Goal: Transaction & Acquisition: Purchase product/service

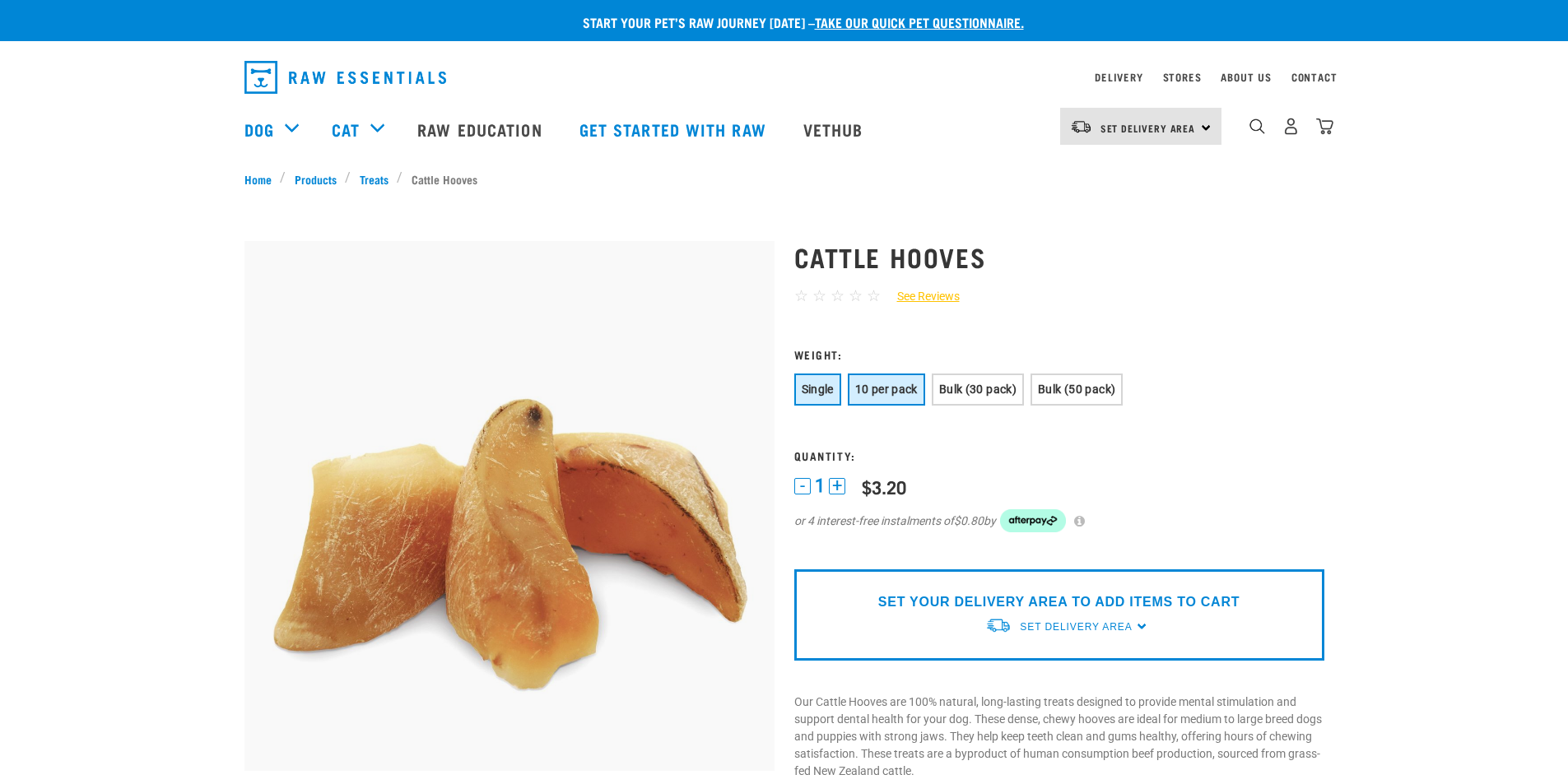
click at [879, 393] on span "10 per pack" at bounding box center [886, 389] width 62 height 14
click at [964, 391] on span "Bulk (30 pack)" at bounding box center [978, 389] width 78 height 14
click at [901, 391] on span "10 per pack" at bounding box center [886, 389] width 62 height 14
click at [863, 613] on div "SET YOUR DELIVERY AREA TO ADD ITEMS TO CART Set Delivery Area North Island Sout…" at bounding box center [1059, 615] width 530 height 91
click at [1095, 629] on span "Set Delivery Area" at bounding box center [1075, 627] width 112 height 12
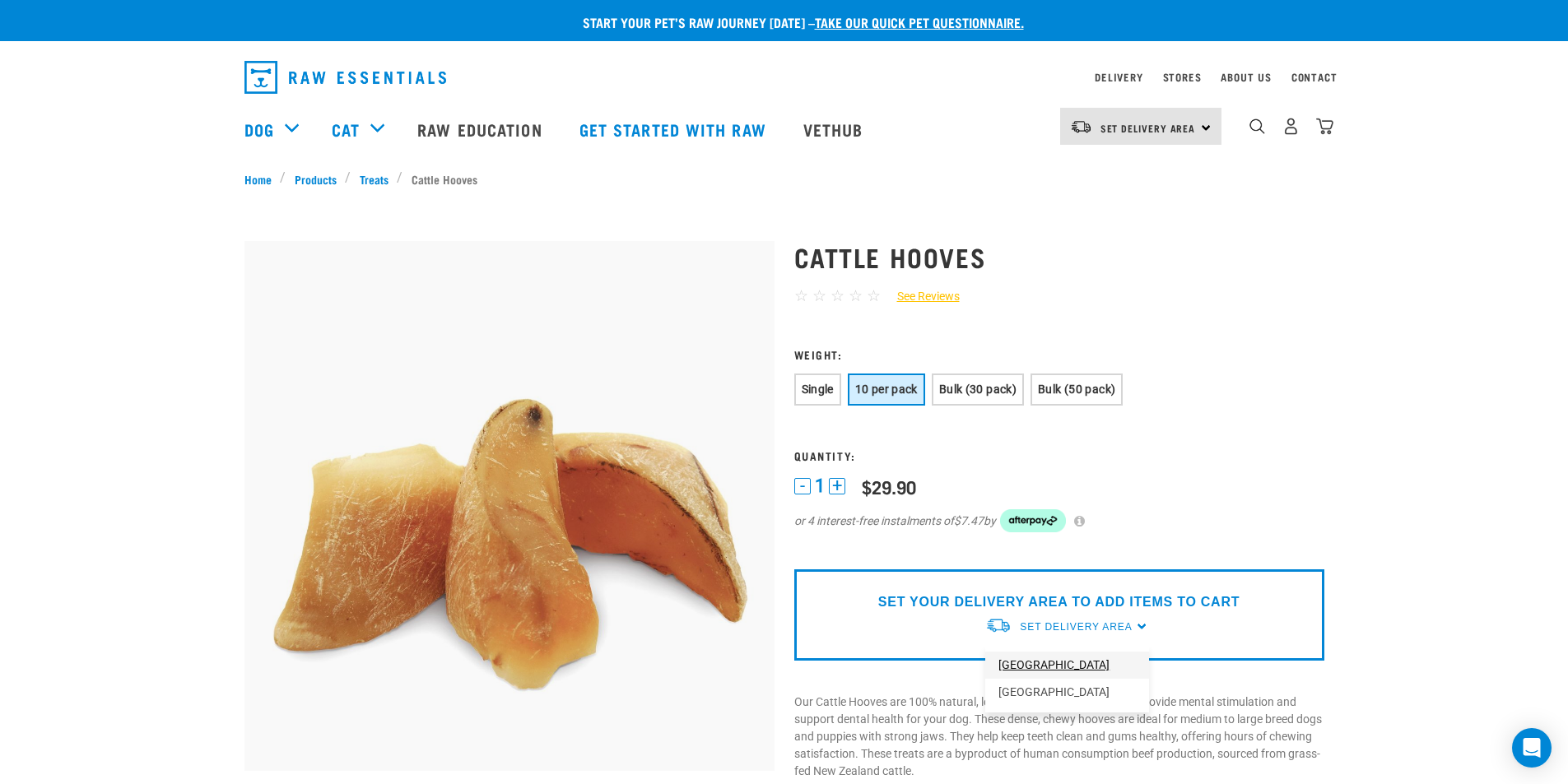
click at [1067, 670] on link "[GEOGRAPHIC_DATA]" at bounding box center [1067, 665] width 164 height 27
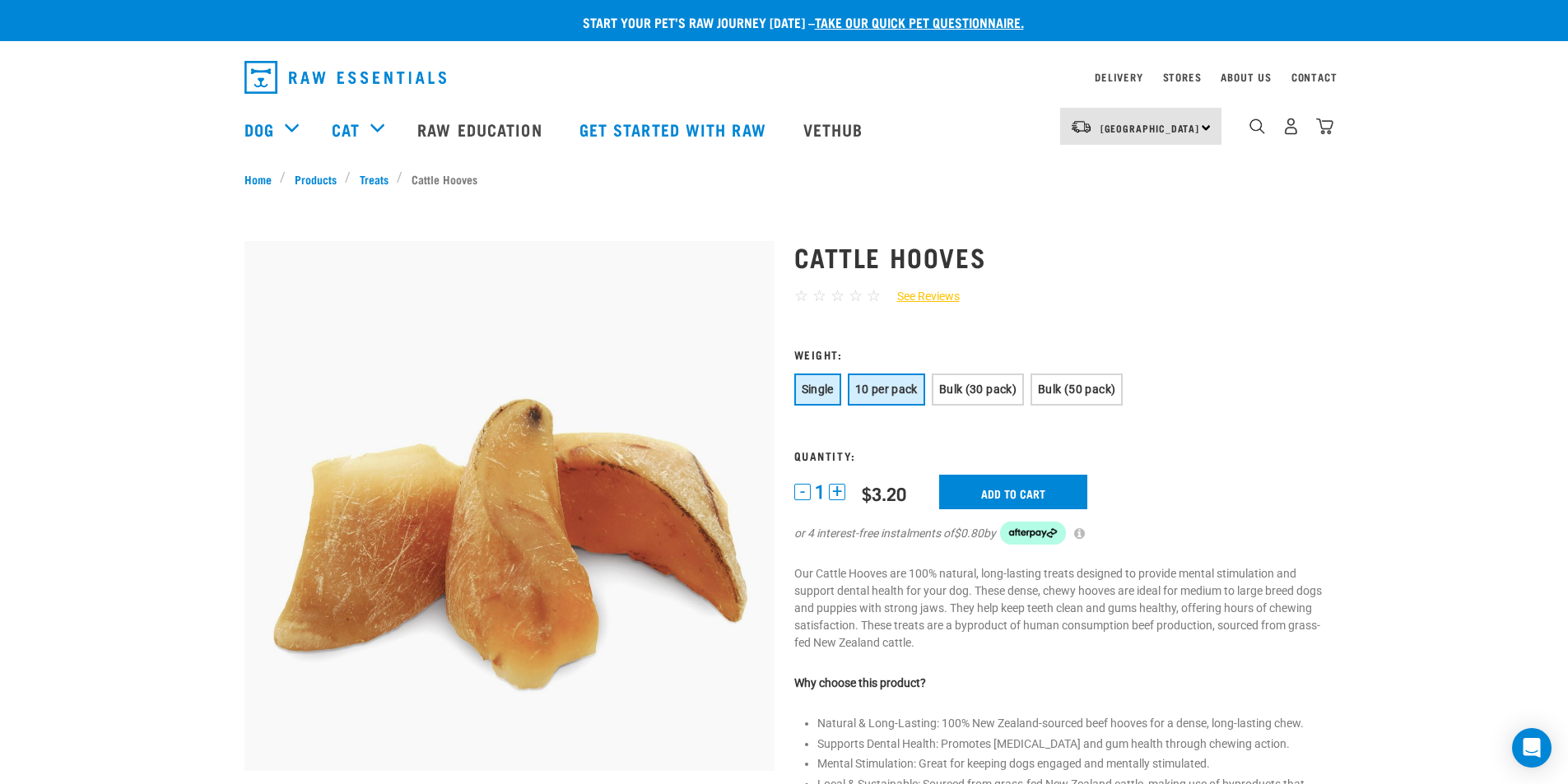
click at [885, 380] on button "10 per pack" at bounding box center [886, 389] width 78 height 32
click at [986, 496] on input "Add to cart" at bounding box center [1023, 492] width 149 height 35
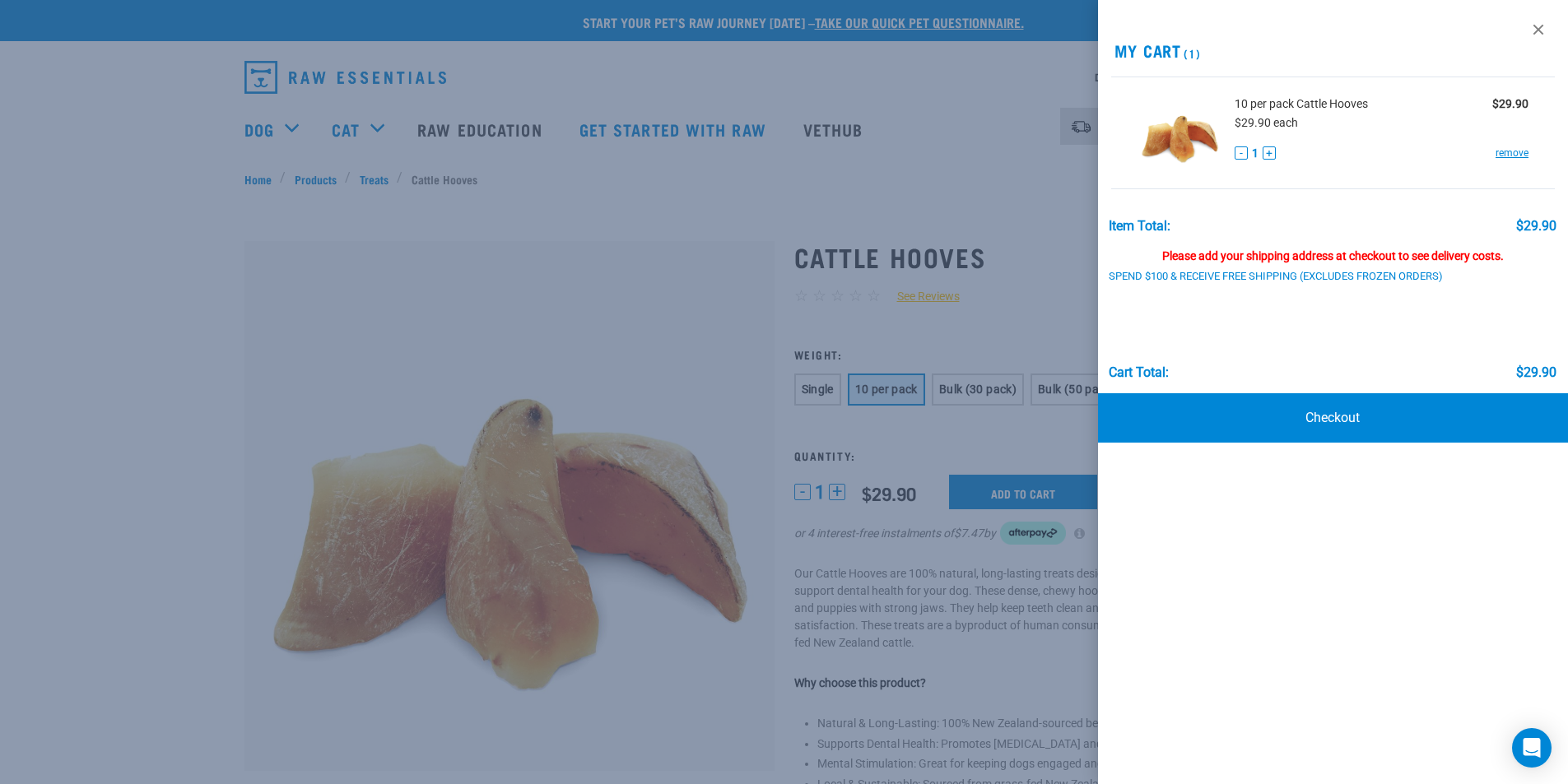
click at [651, 348] on div at bounding box center [784, 392] width 1568 height 784
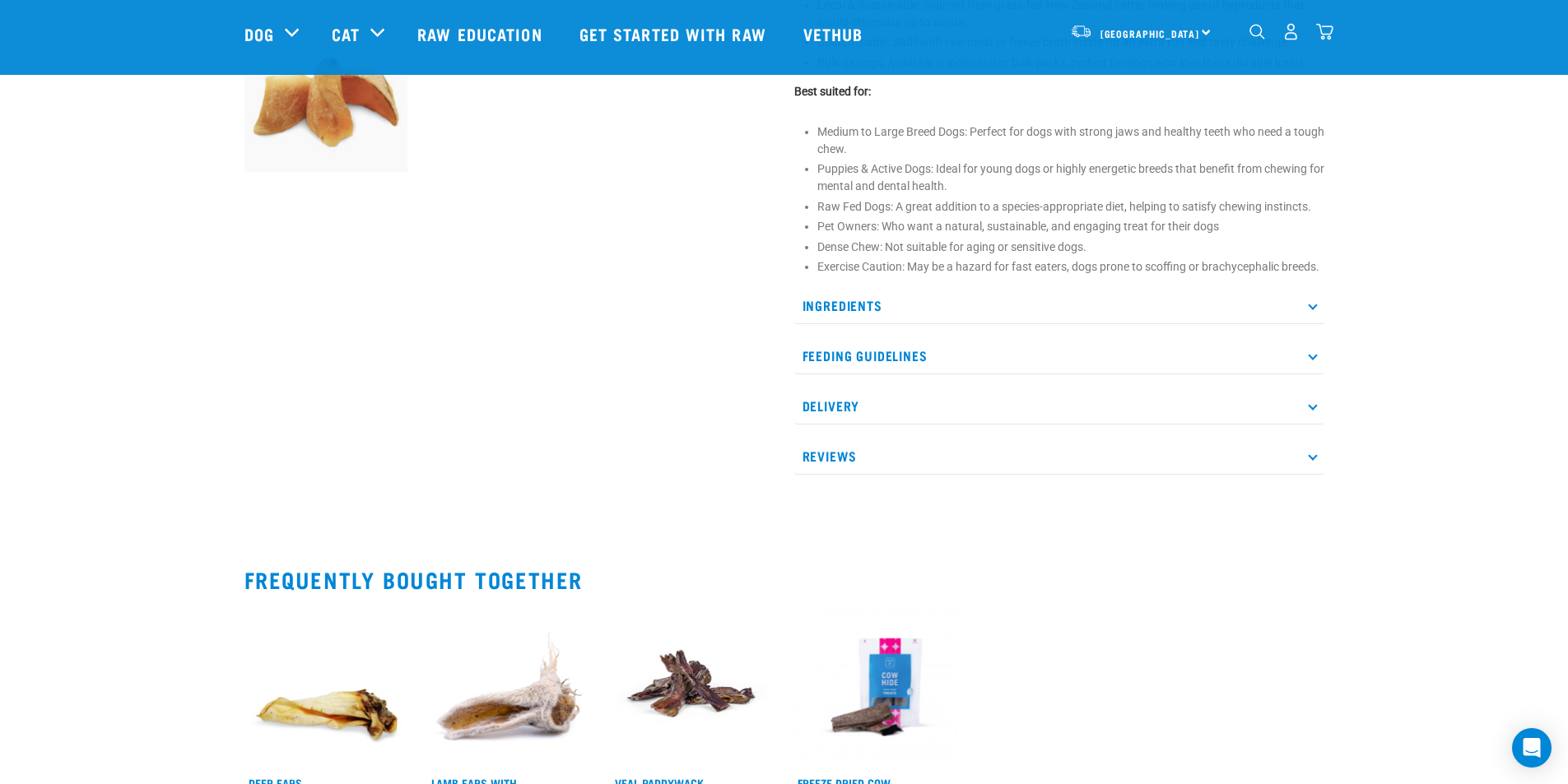
scroll to position [905, 0]
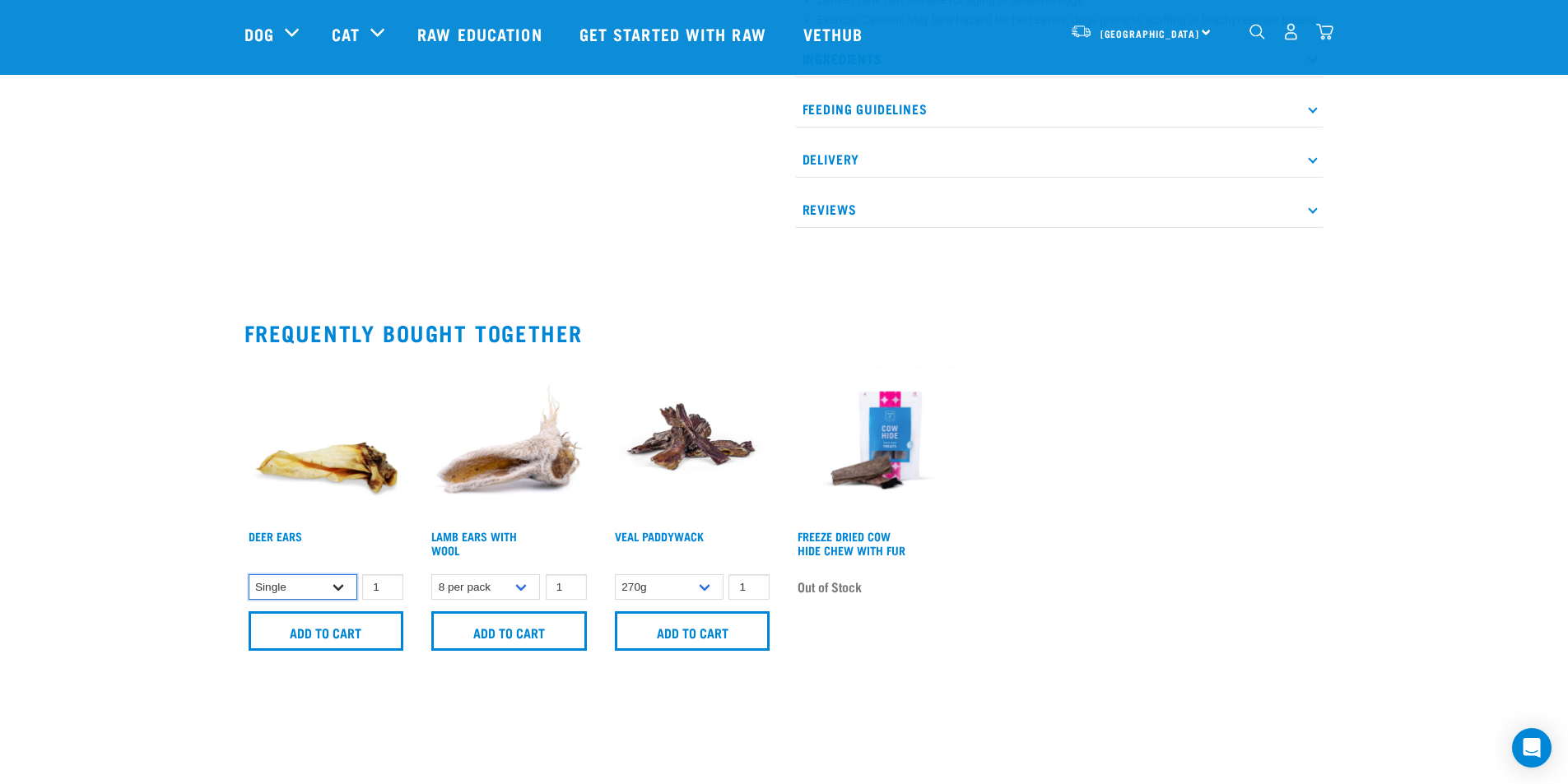
click at [335, 587] on select "Single 3 per pack 10 per pack 25 per pack" at bounding box center [303, 587] width 109 height 25
select select "443101"
click at [249, 574] on select "Single 3 per pack 10 per pack 25 per pack" at bounding box center [303, 587] width 109 height 25
click at [307, 634] on input "Add to cart" at bounding box center [326, 631] width 155 height 40
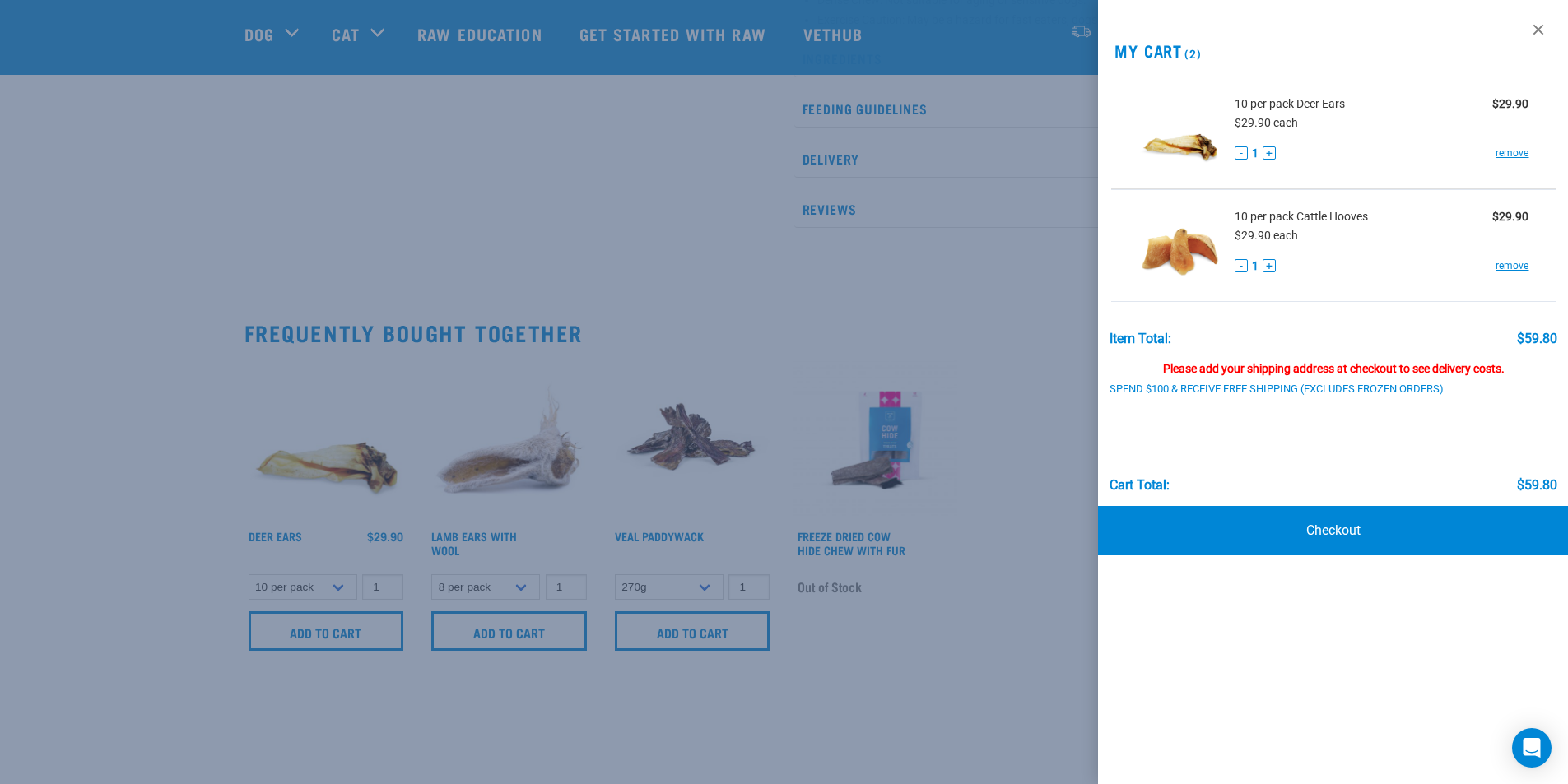
click at [248, 33] on div at bounding box center [784, 392] width 1568 height 784
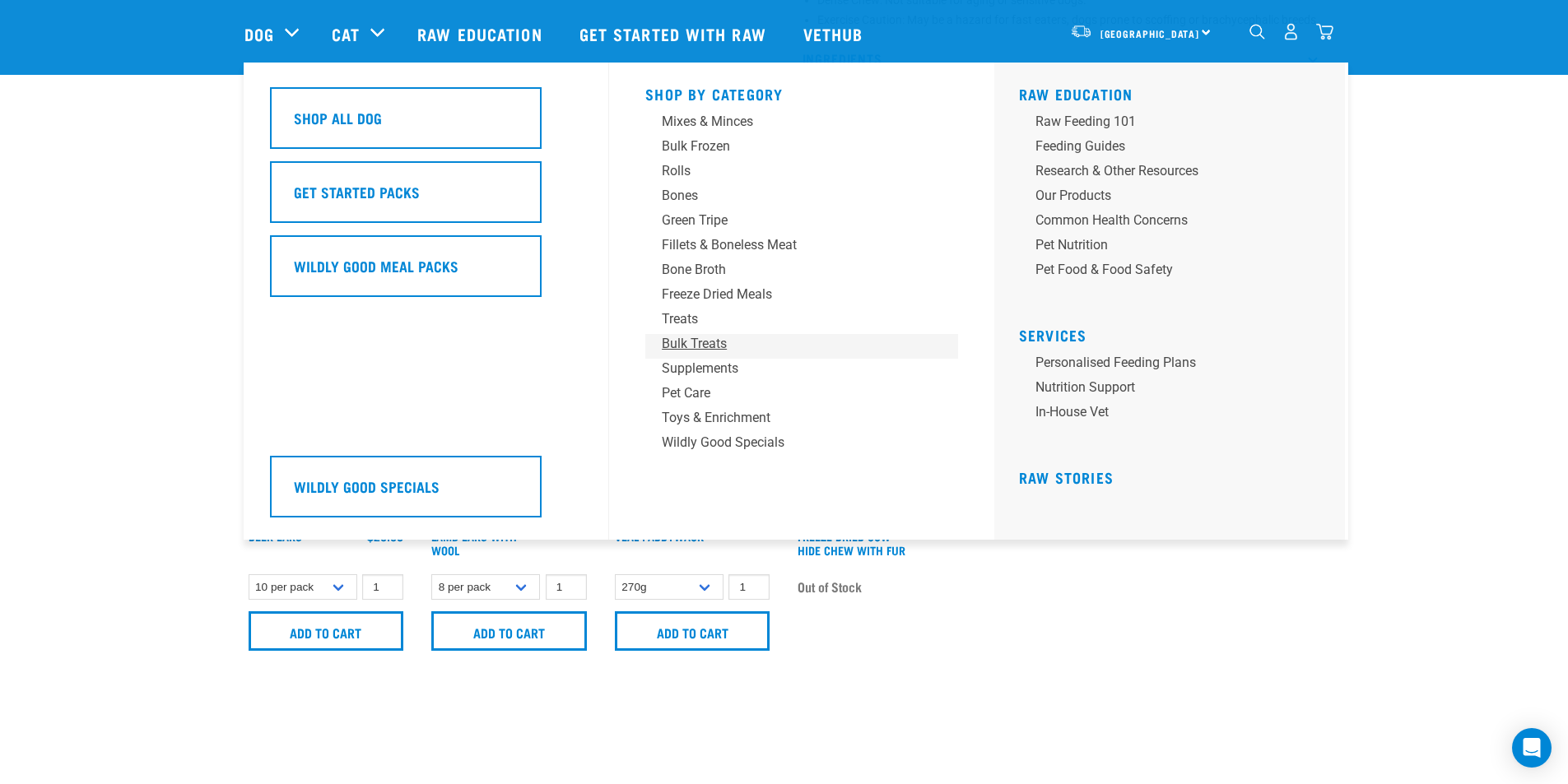
click at [701, 343] on div "Bulk Treats" at bounding box center [790, 343] width 257 height 19
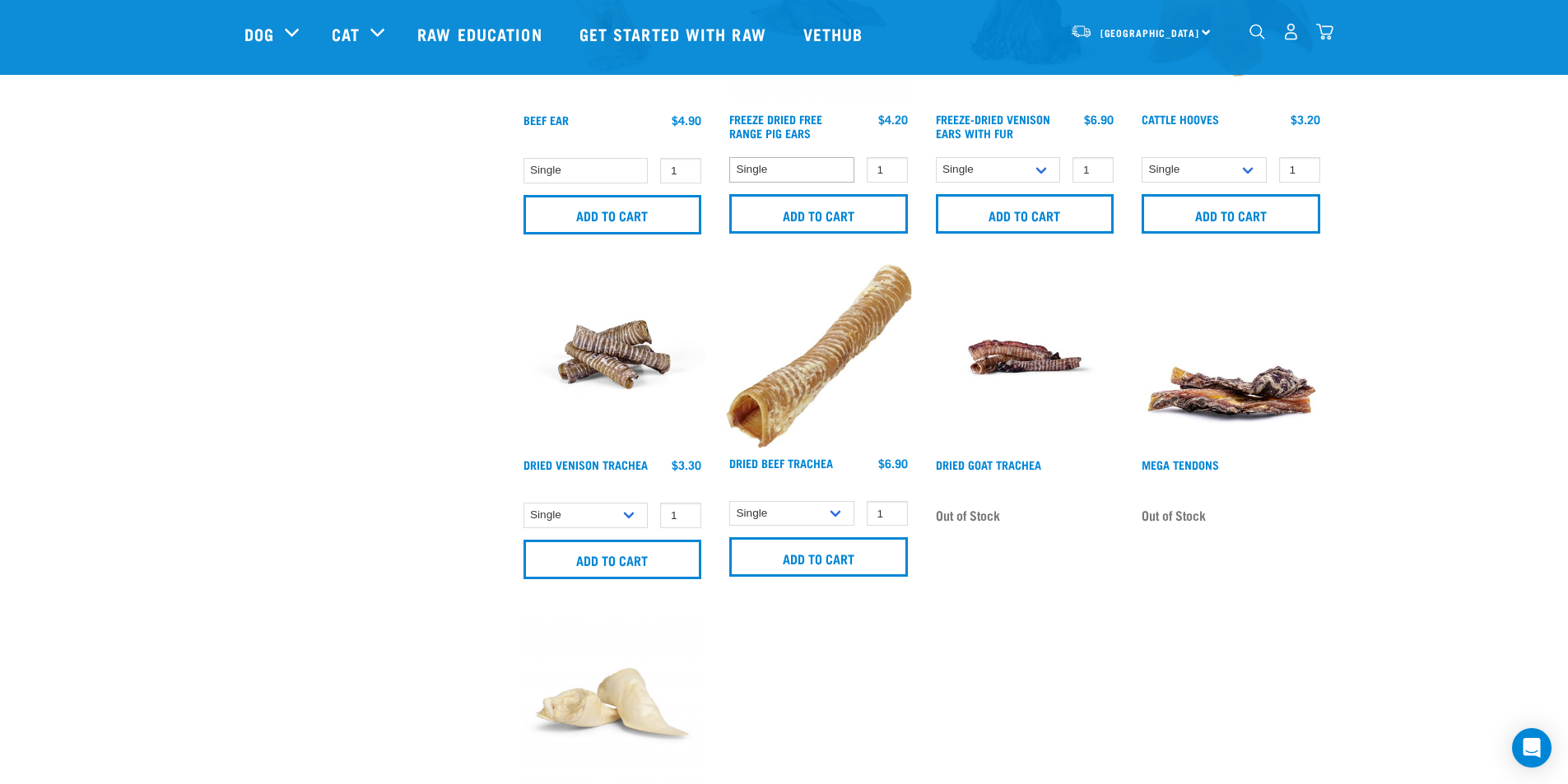
scroll to position [1481, 0]
